Goal: Find specific page/section: Find specific page/section

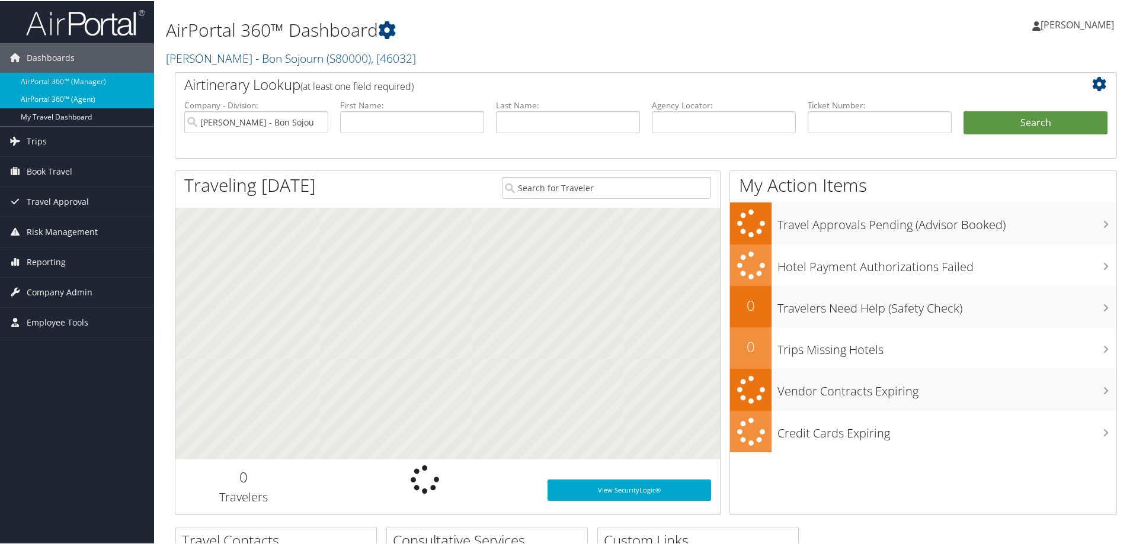
click at [49, 98] on link "AirPortal 360™ (Agent)" at bounding box center [77, 98] width 154 height 18
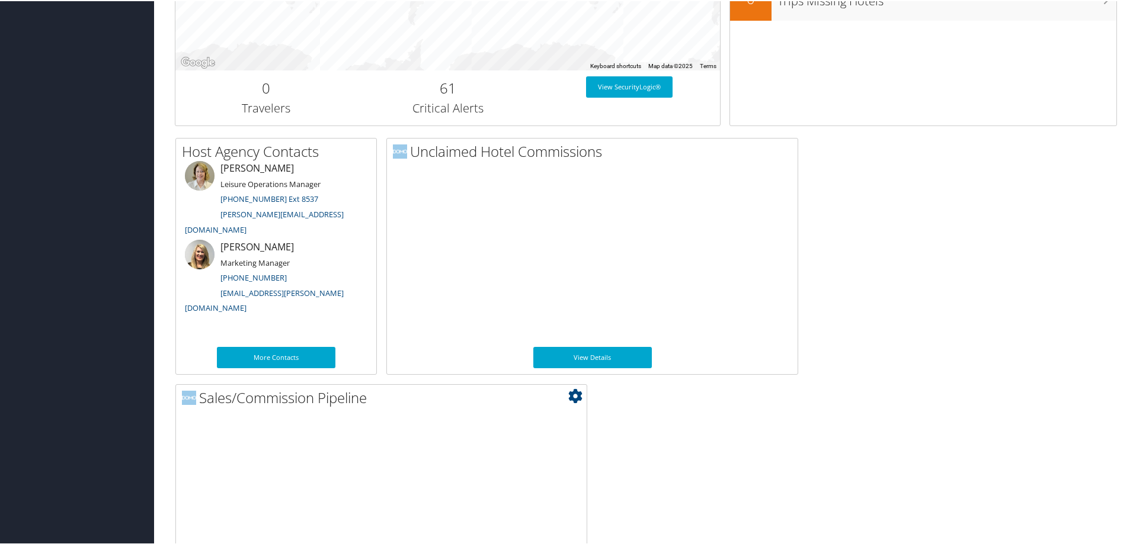
scroll to position [573, 0]
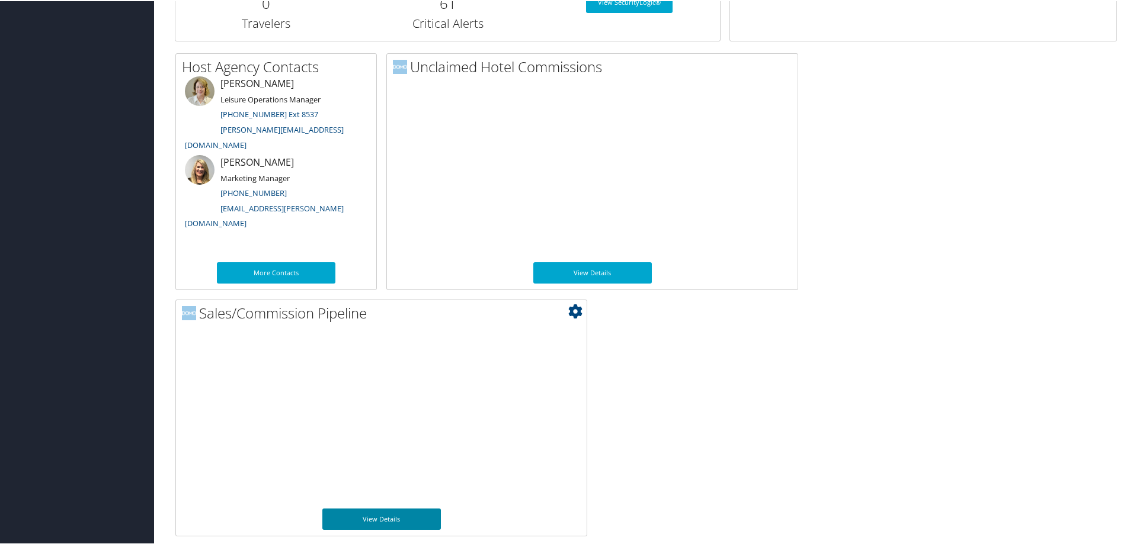
click at [389, 512] on link "View Details" at bounding box center [381, 518] width 118 height 21
